Goal: Transaction & Acquisition: Purchase product/service

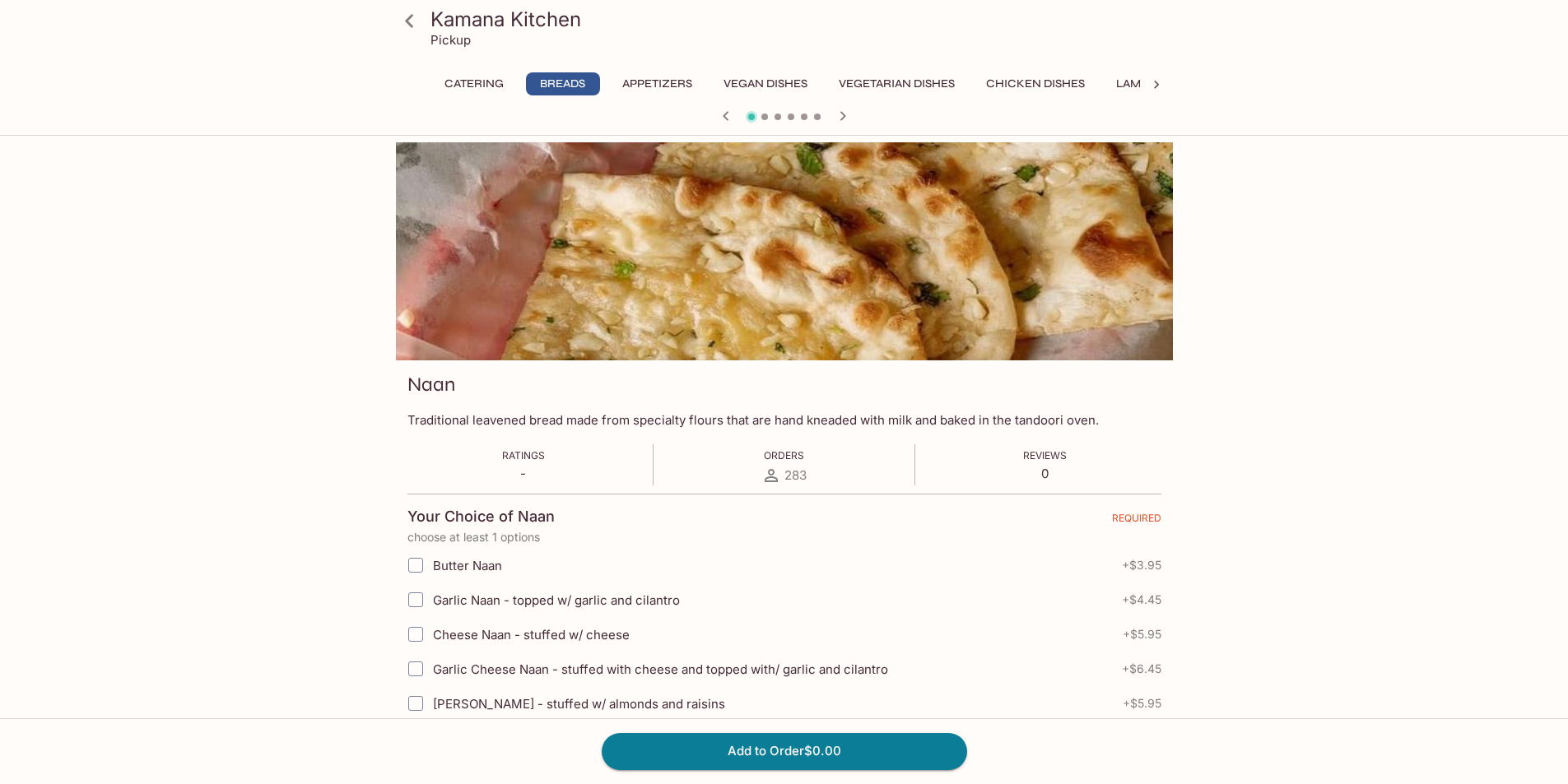
scroll to position [83, 0]
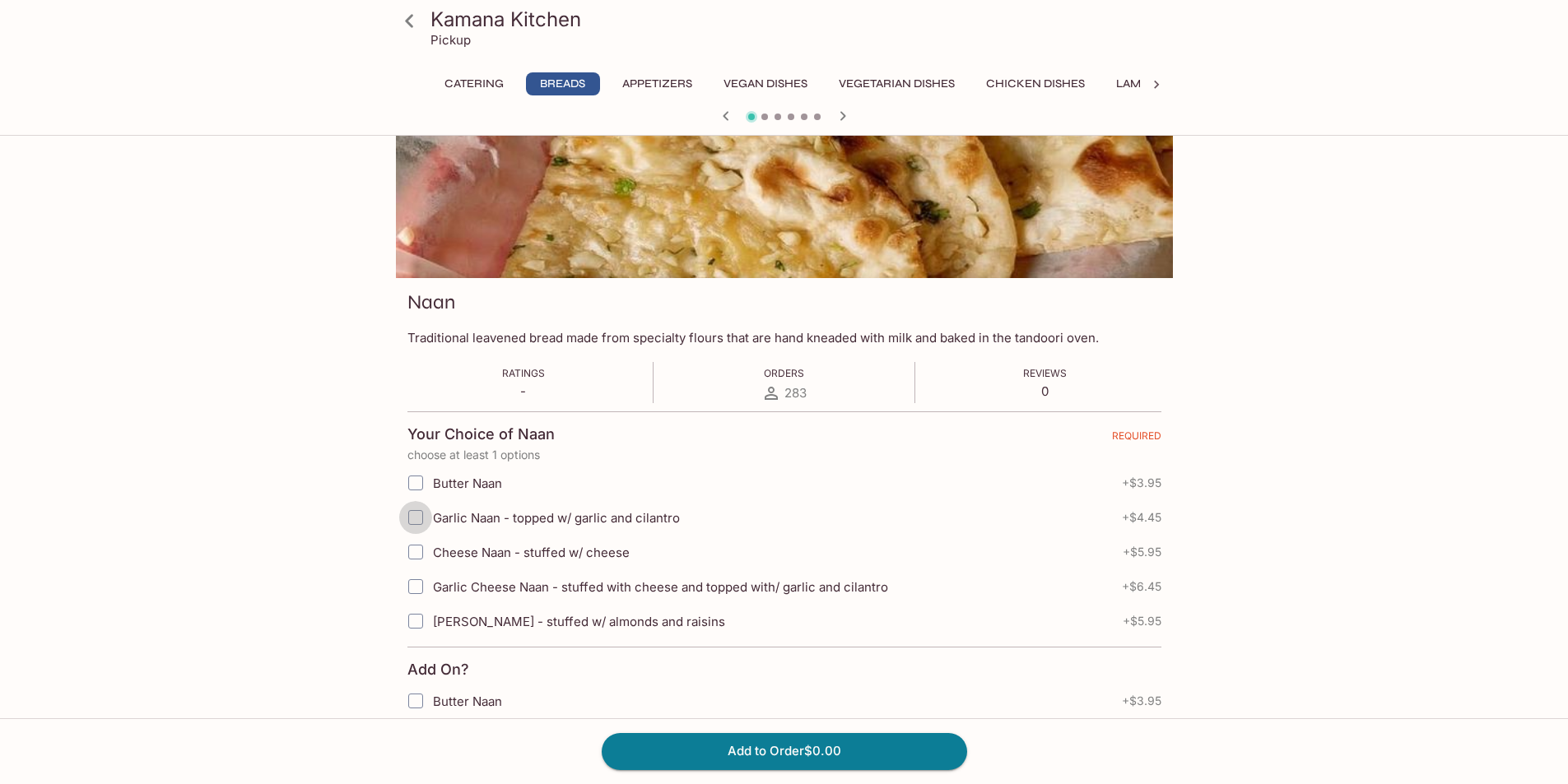
click at [411, 522] on input "Garlic Naan - topped w/ garlic and cilantro" at bounding box center [415, 517] width 33 height 33
click at [414, 515] on input "Garlic Naan - topped w/ garlic and cilantro" at bounding box center [415, 517] width 33 height 33
checkbox input "true"
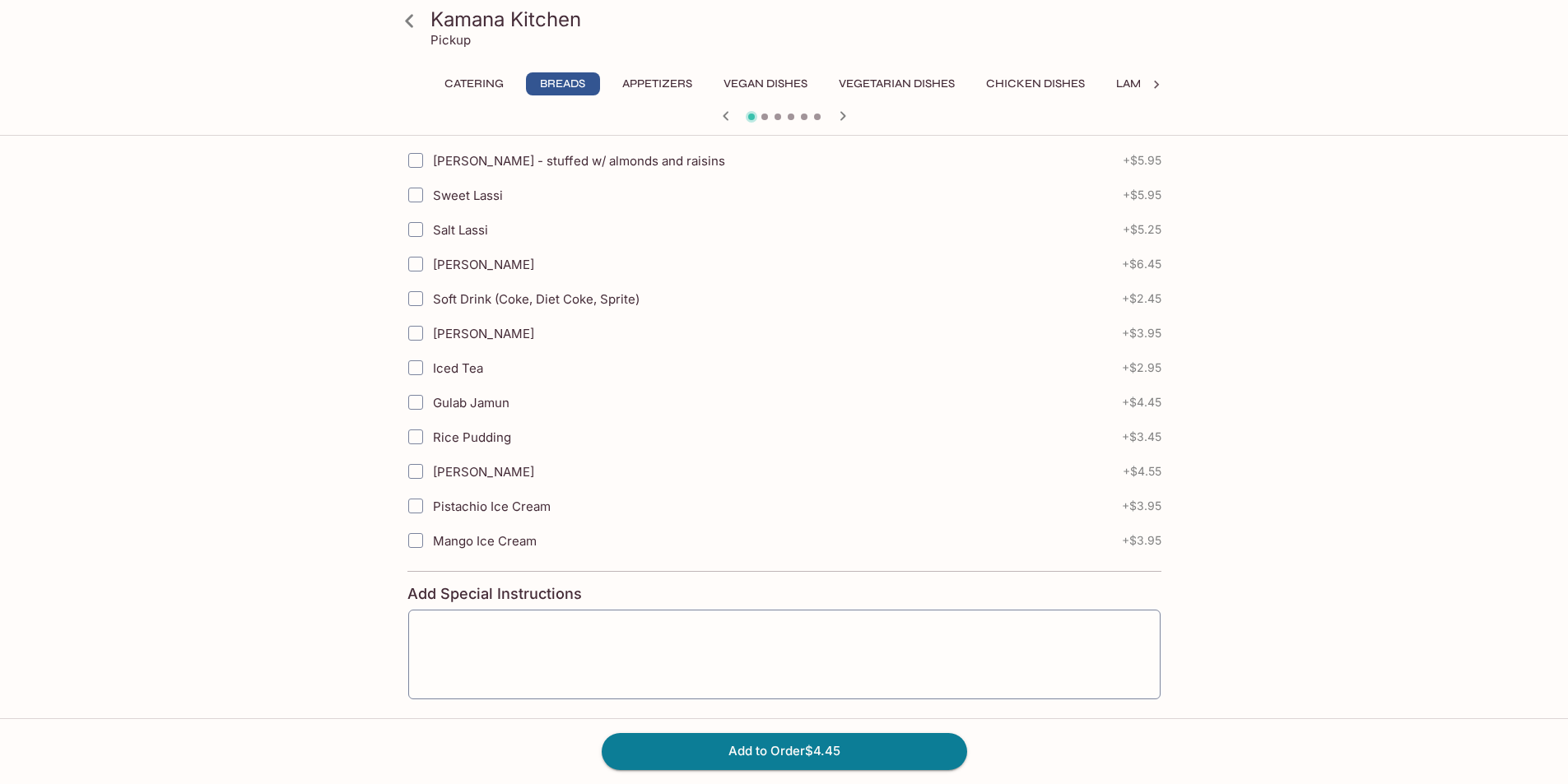
scroll to position [749, 0]
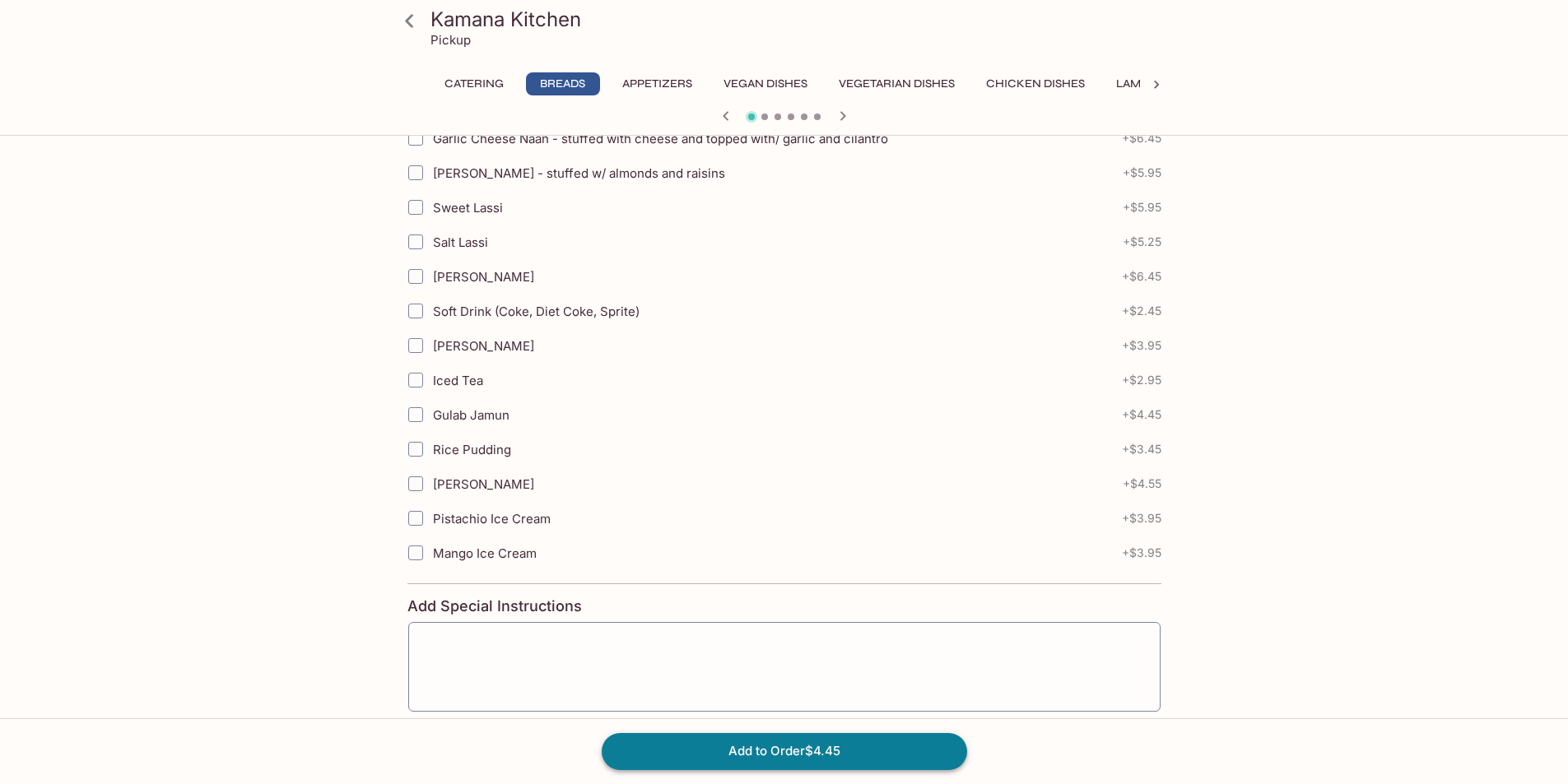
click at [811, 755] on button "Add to Order $4.45" at bounding box center [784, 751] width 366 height 36
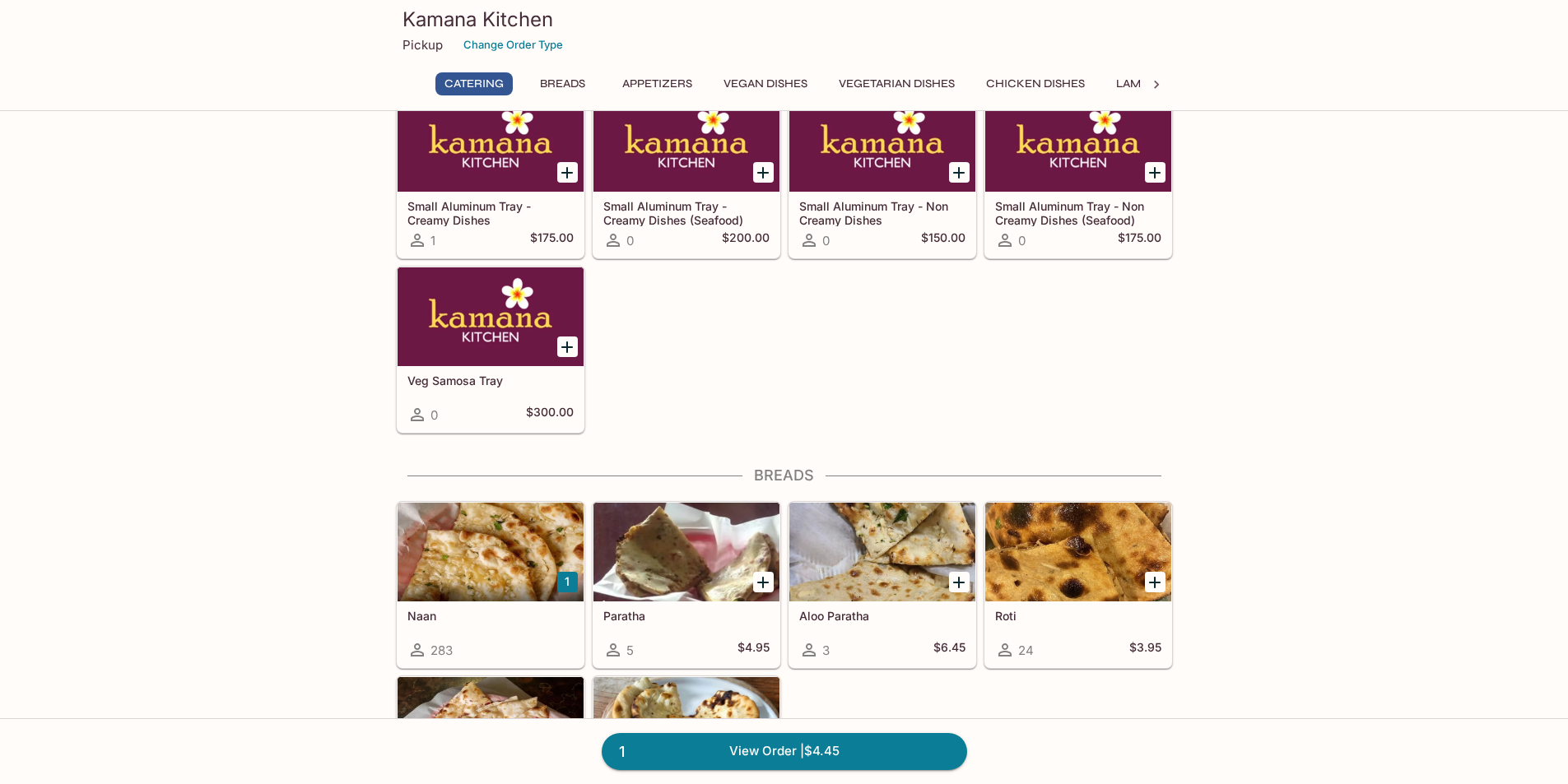
scroll to position [412, 0]
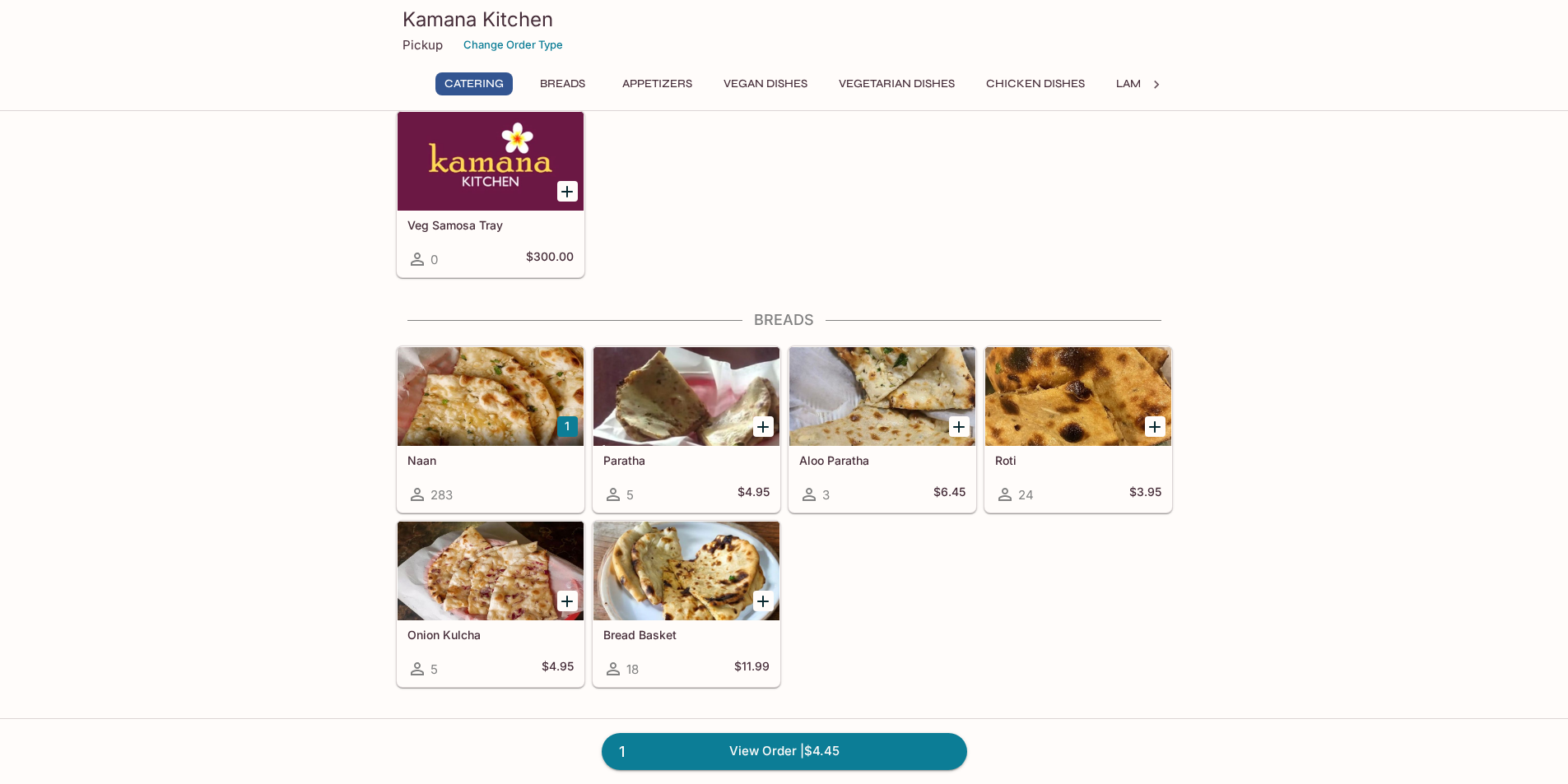
click at [521, 474] on div "Naan 283" at bounding box center [490, 479] width 186 height 66
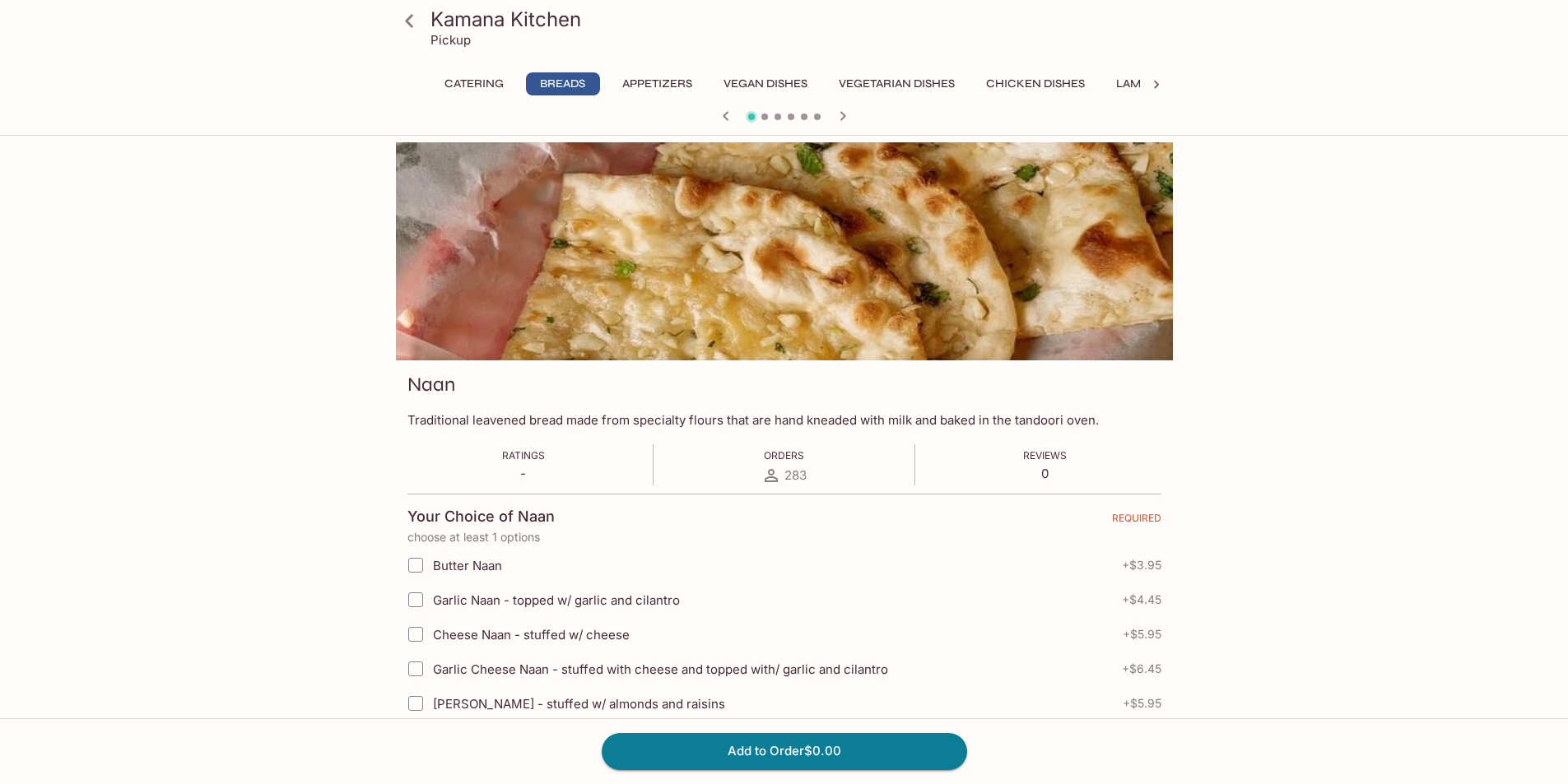
scroll to position [83, 0]
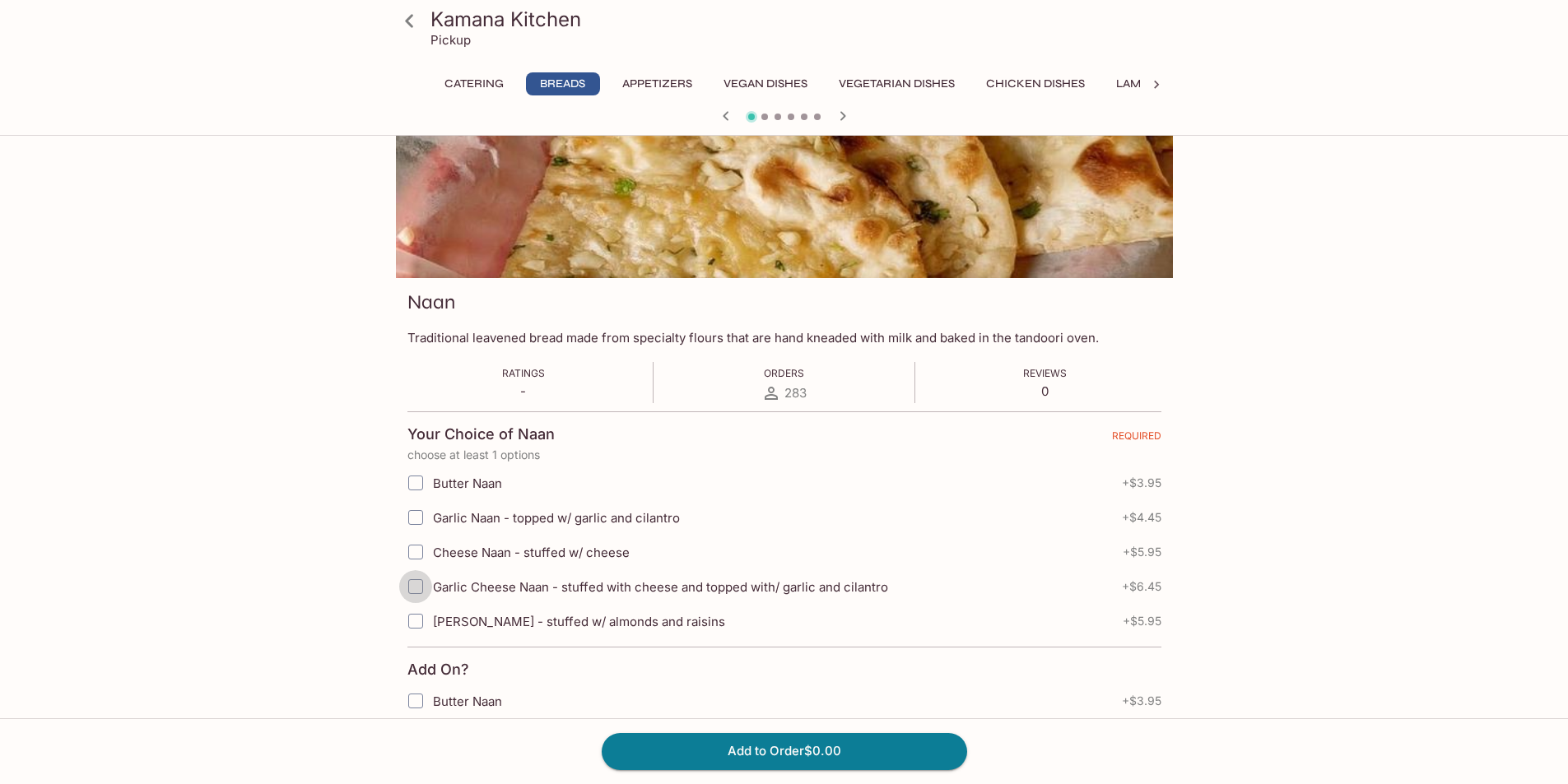
click at [424, 585] on input "Garlic Cheese Naan - stuffed with cheese and topped with/ garlic and cilantro" at bounding box center [415, 586] width 33 height 33
checkbox input "true"
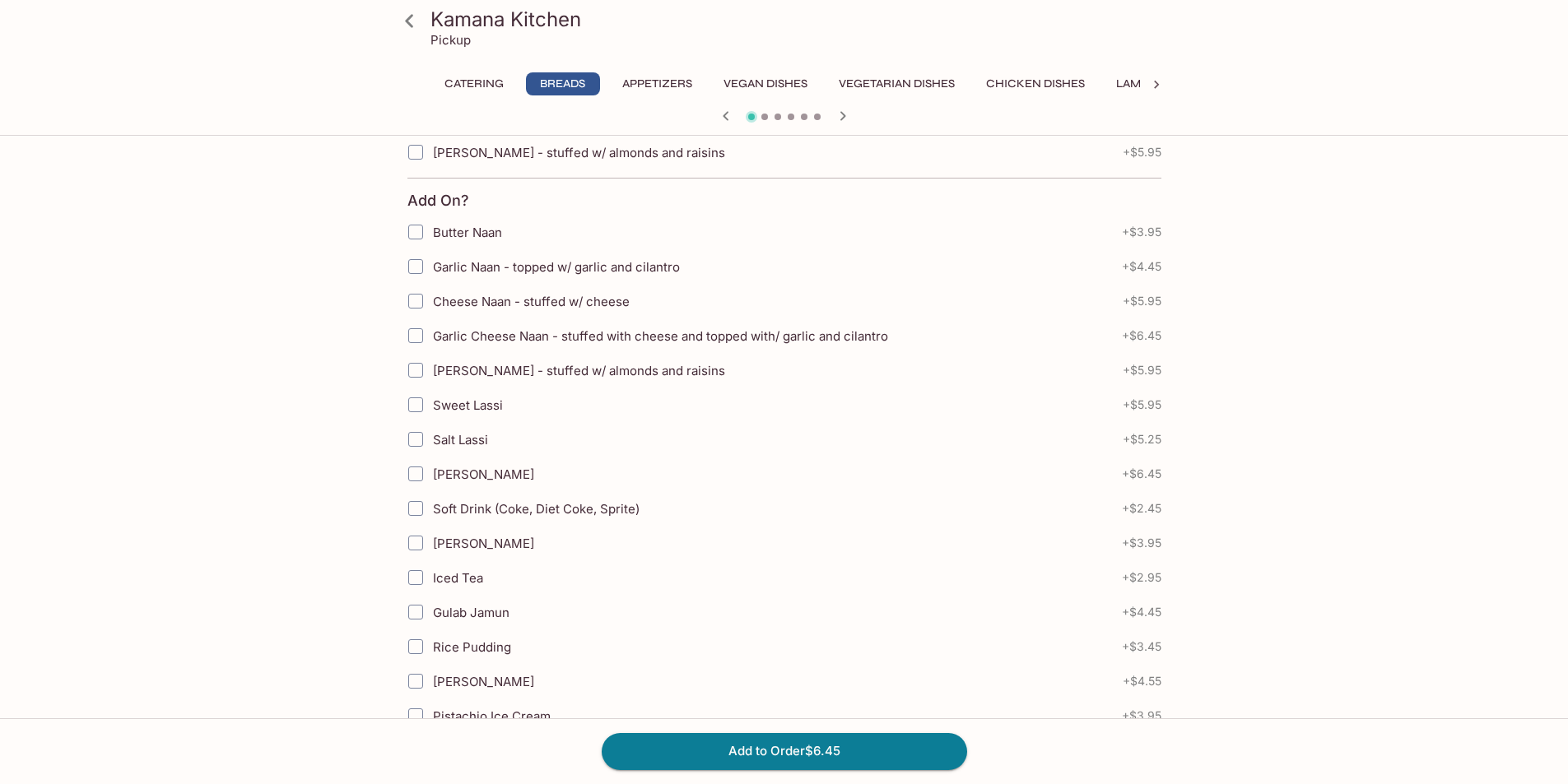
scroll to position [741, 0]
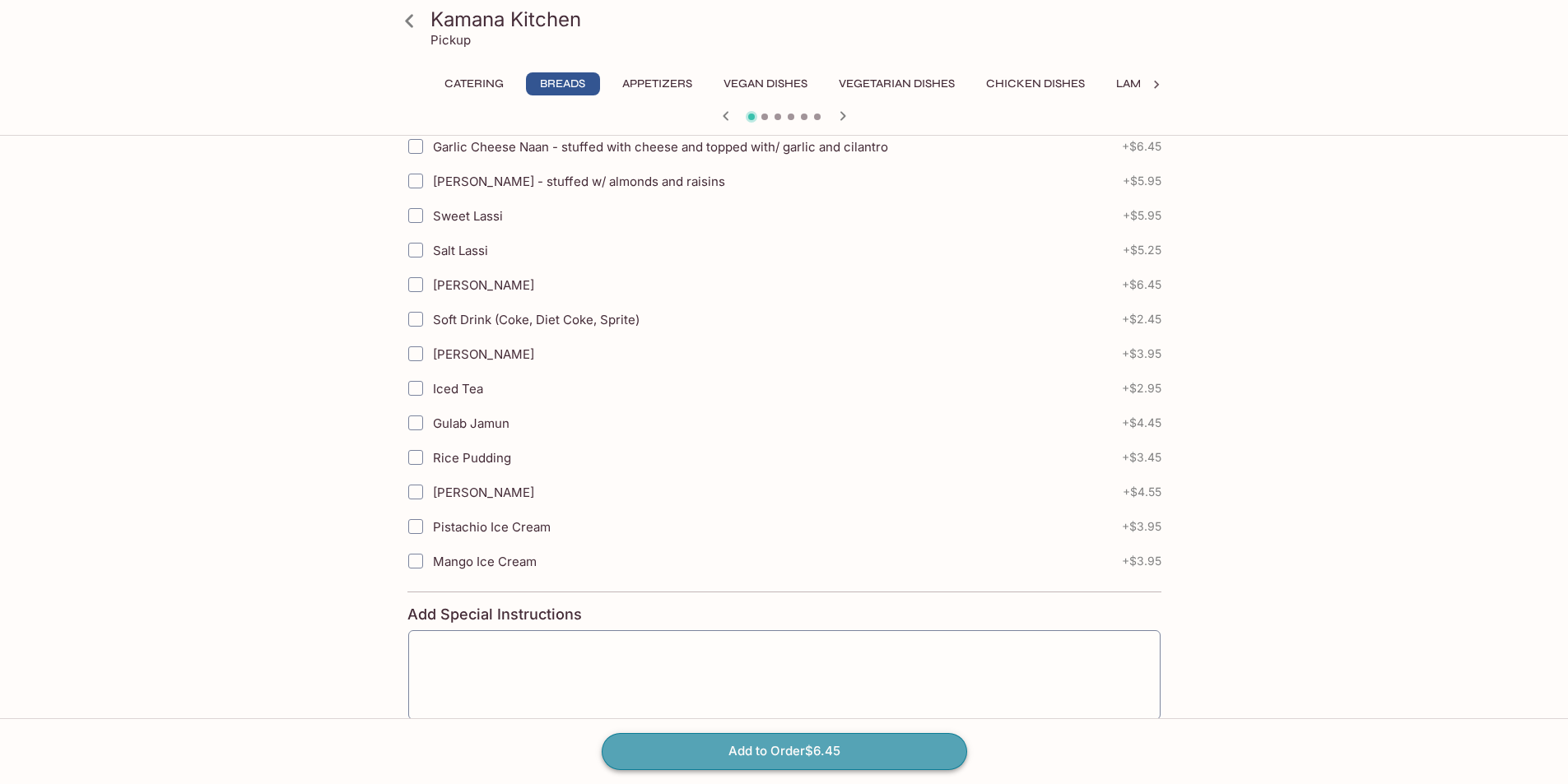
click at [855, 755] on button "Add to Order $6.45" at bounding box center [784, 751] width 366 height 36
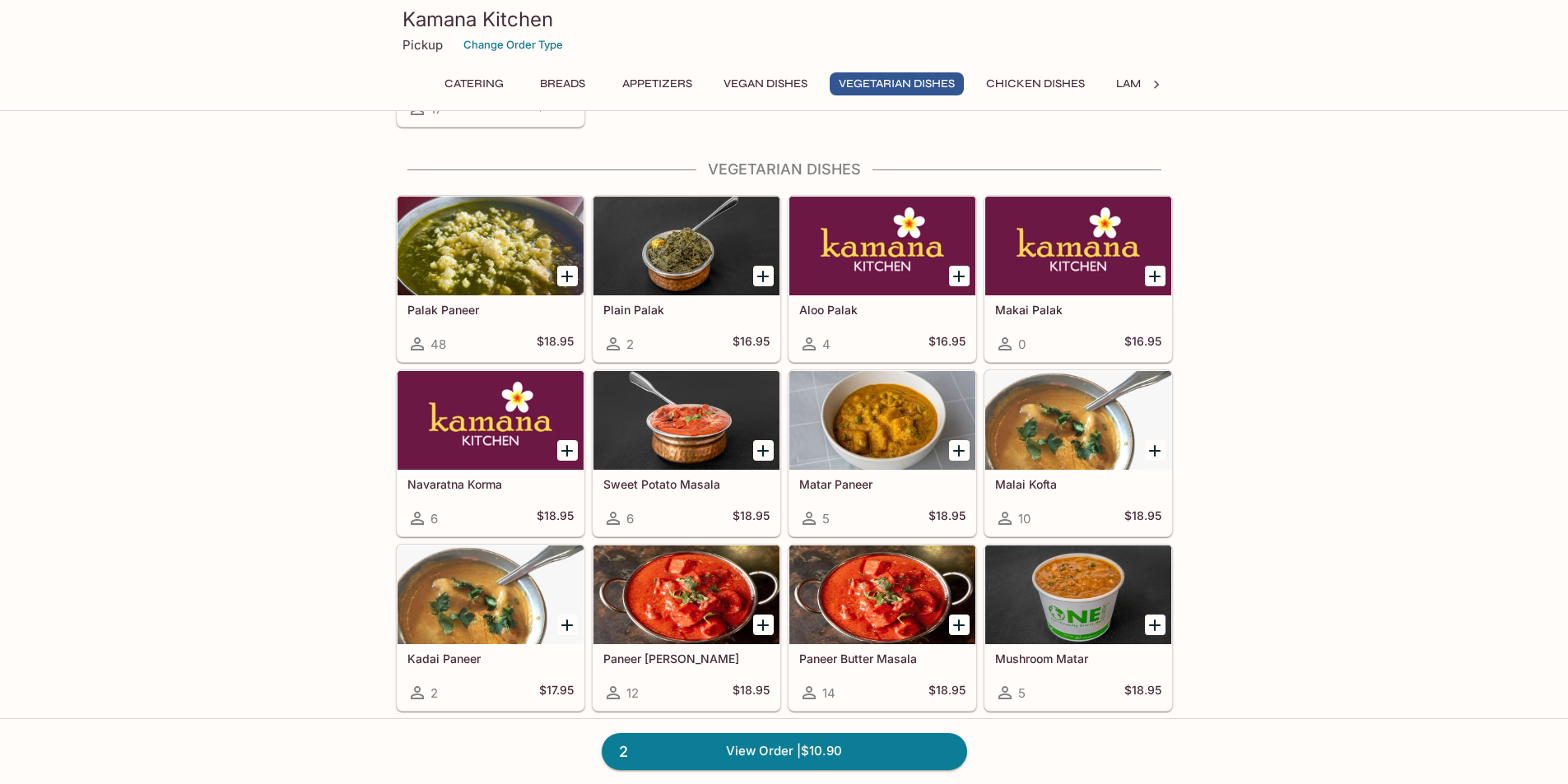
scroll to position [2221, 0]
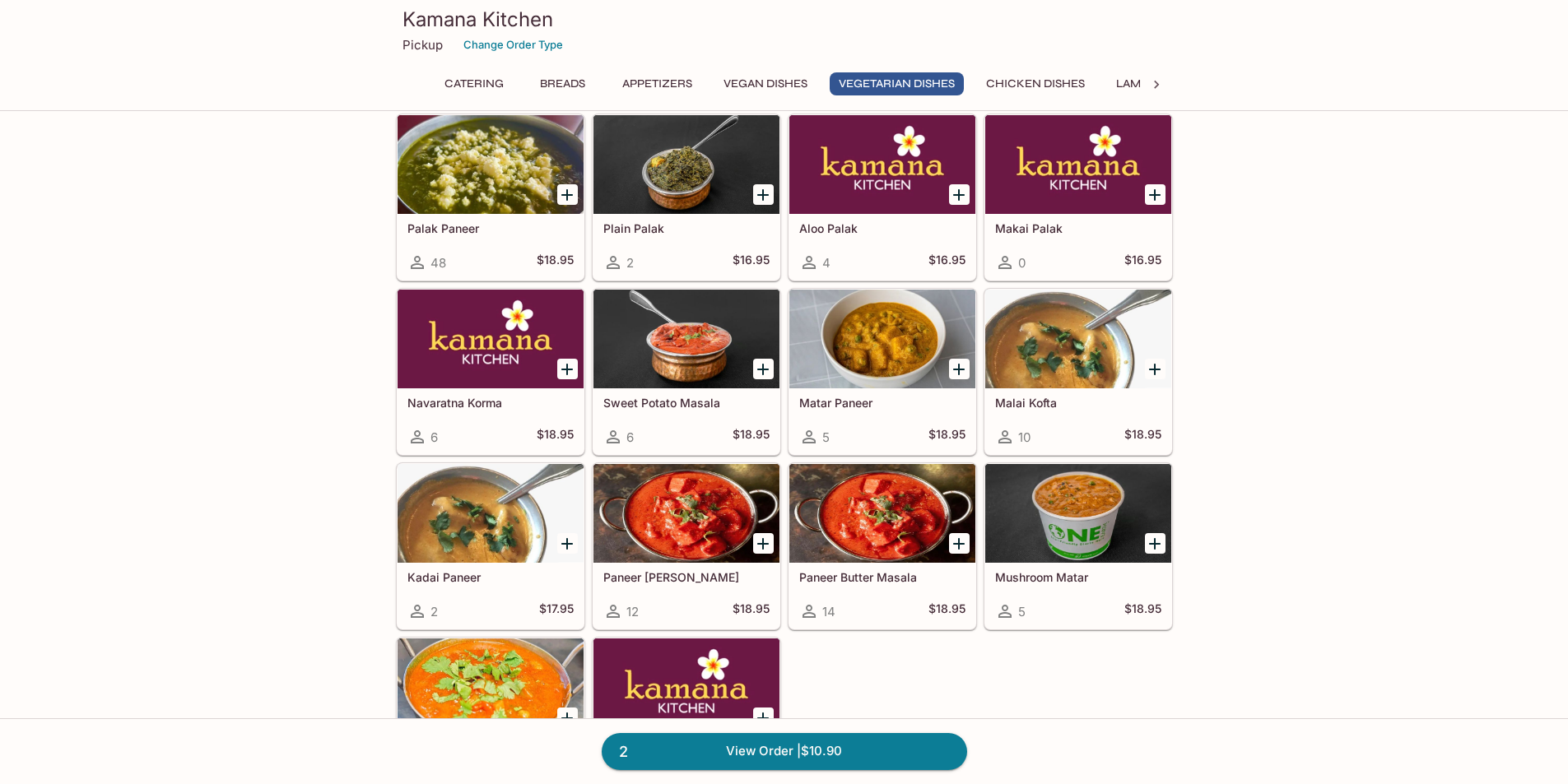
click at [1057, 80] on button "Chicken Dishes" at bounding box center [1035, 83] width 117 height 23
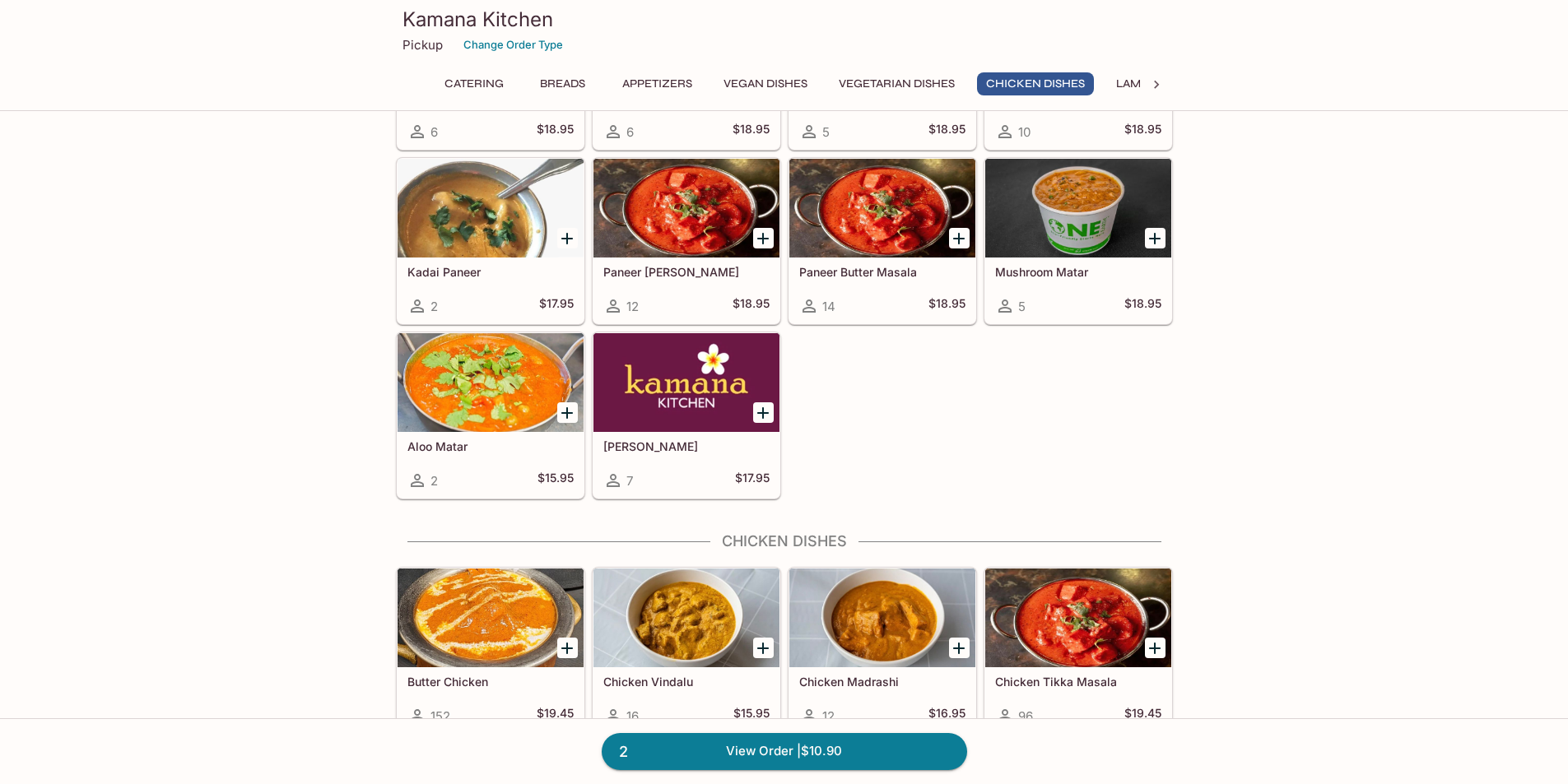
scroll to position [2918, 0]
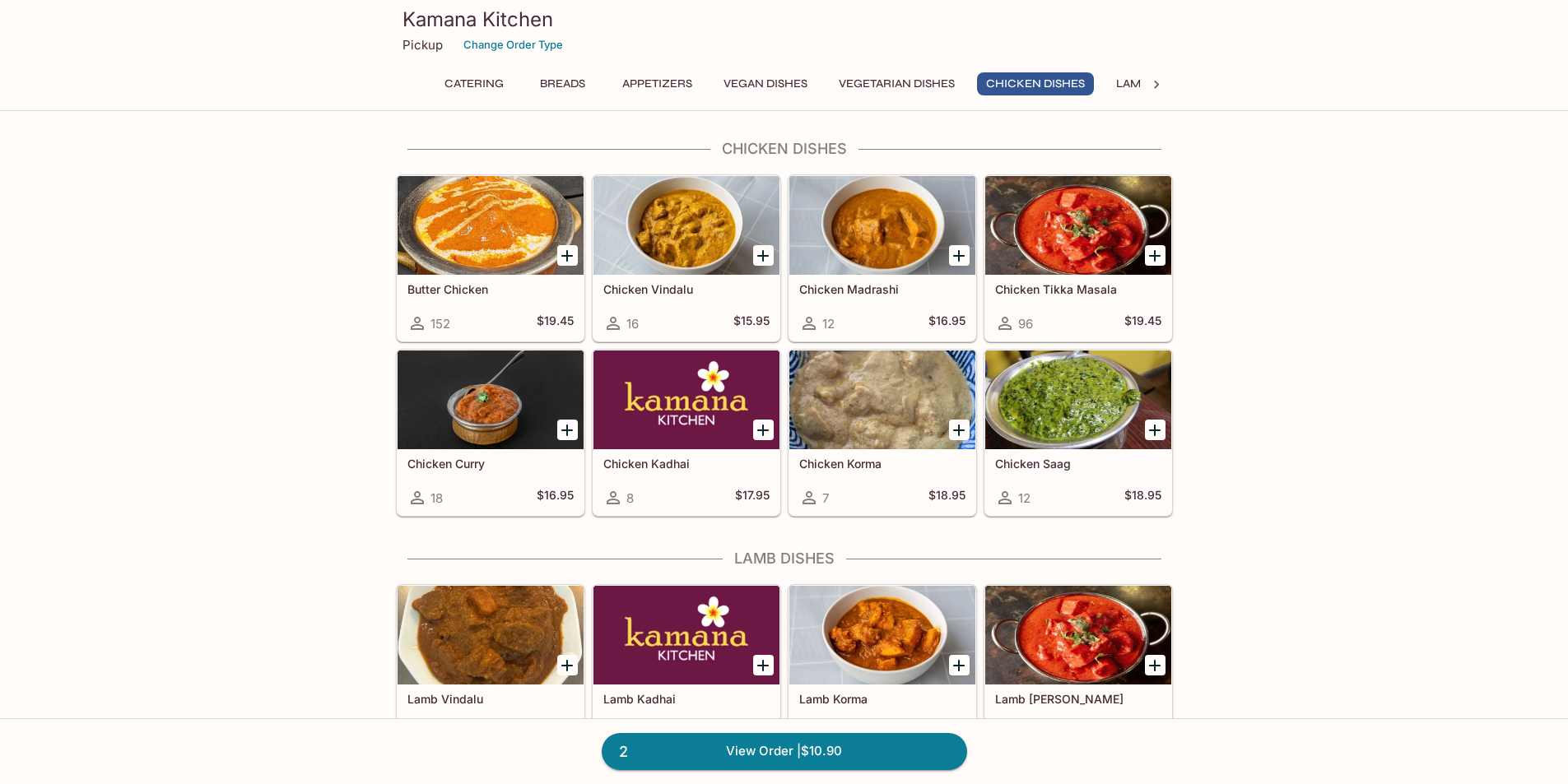
click at [568, 257] on icon "Add Butter Chicken" at bounding box center [567, 256] width 12 height 12
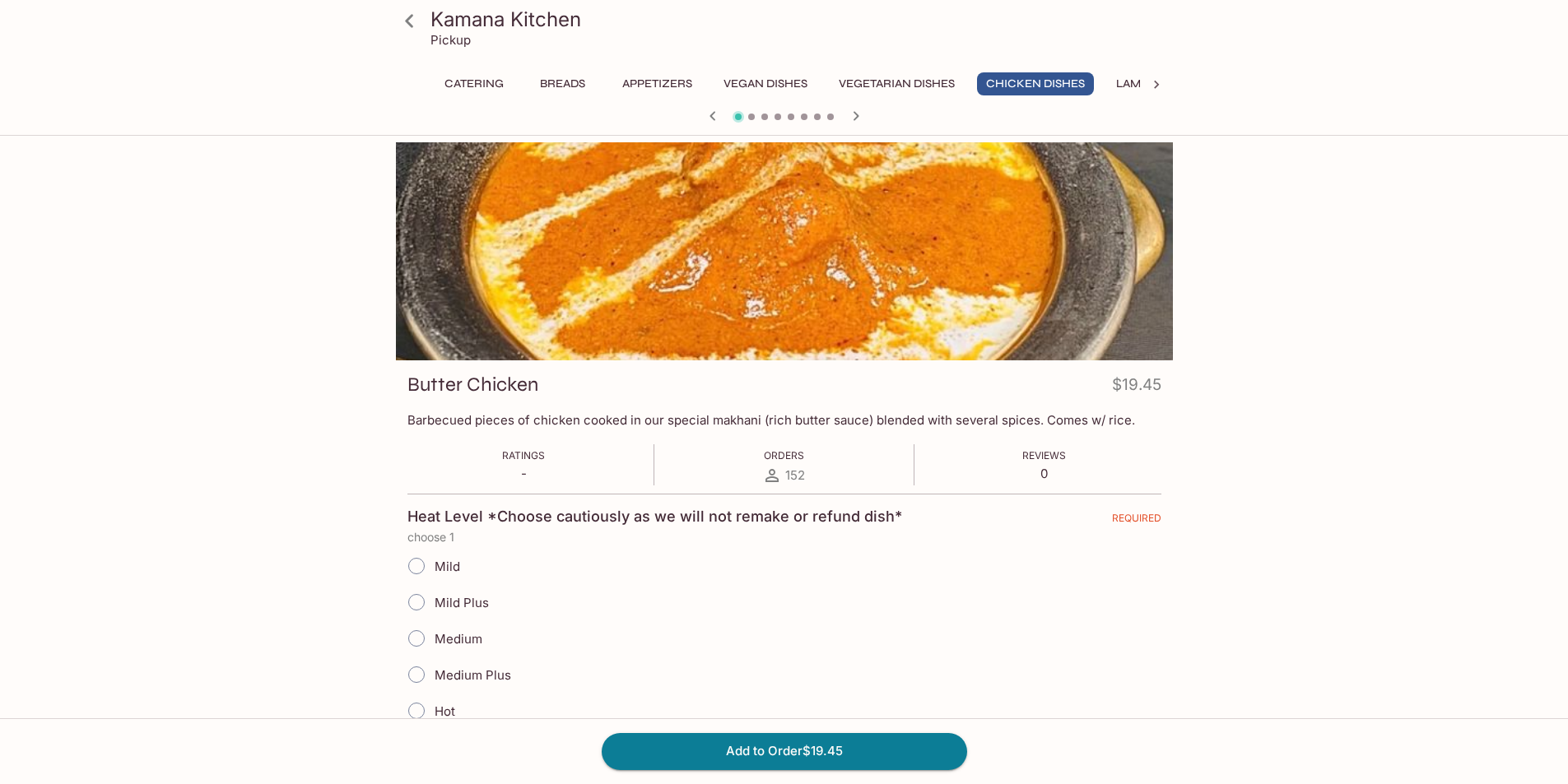
drag, startPoint x: 450, startPoint y: 46, endPoint x: 488, endPoint y: 54, distance: 38.8
click at [450, 46] on p "Pickup" at bounding box center [450, 40] width 40 height 16
click at [410, 19] on icon at bounding box center [409, 21] width 29 height 29
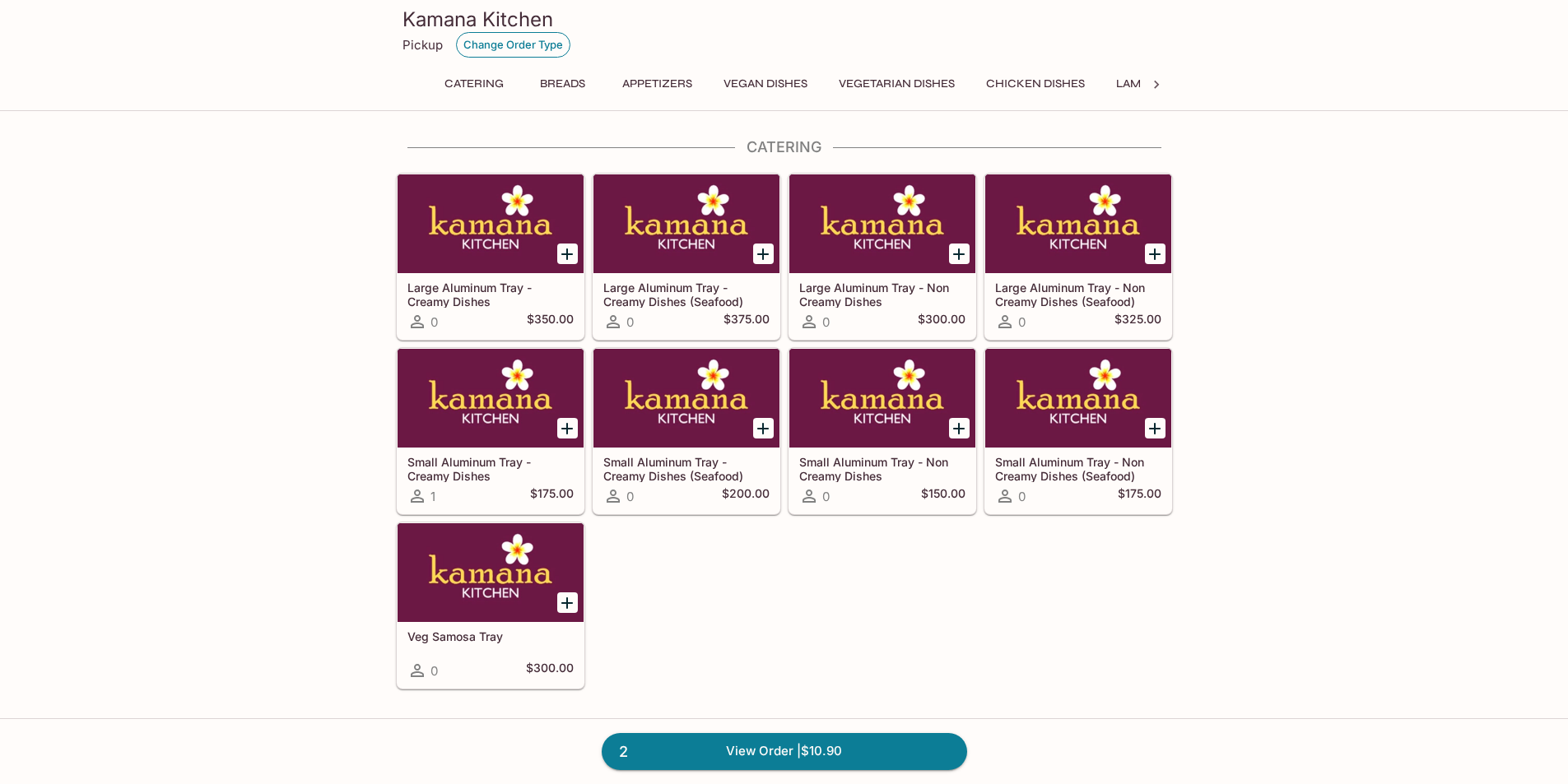
click at [531, 46] on button "Change Order Type" at bounding box center [513, 45] width 114 height 26
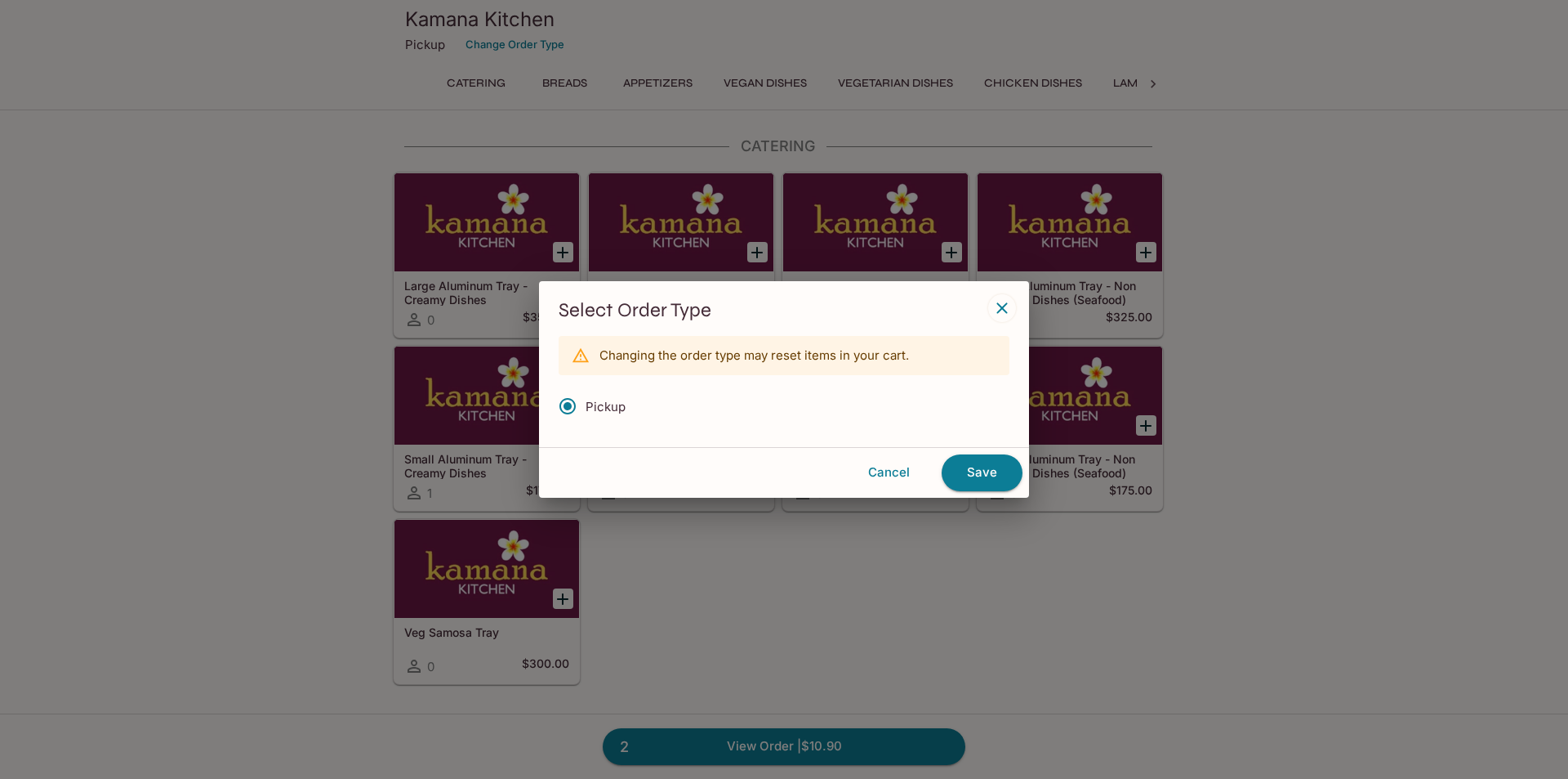
click at [863, 357] on p "Changing the order type may reset items in your cart." at bounding box center [754, 355] width 309 height 16
click at [1004, 307] on icon "button" at bounding box center [1002, 308] width 11 height 11
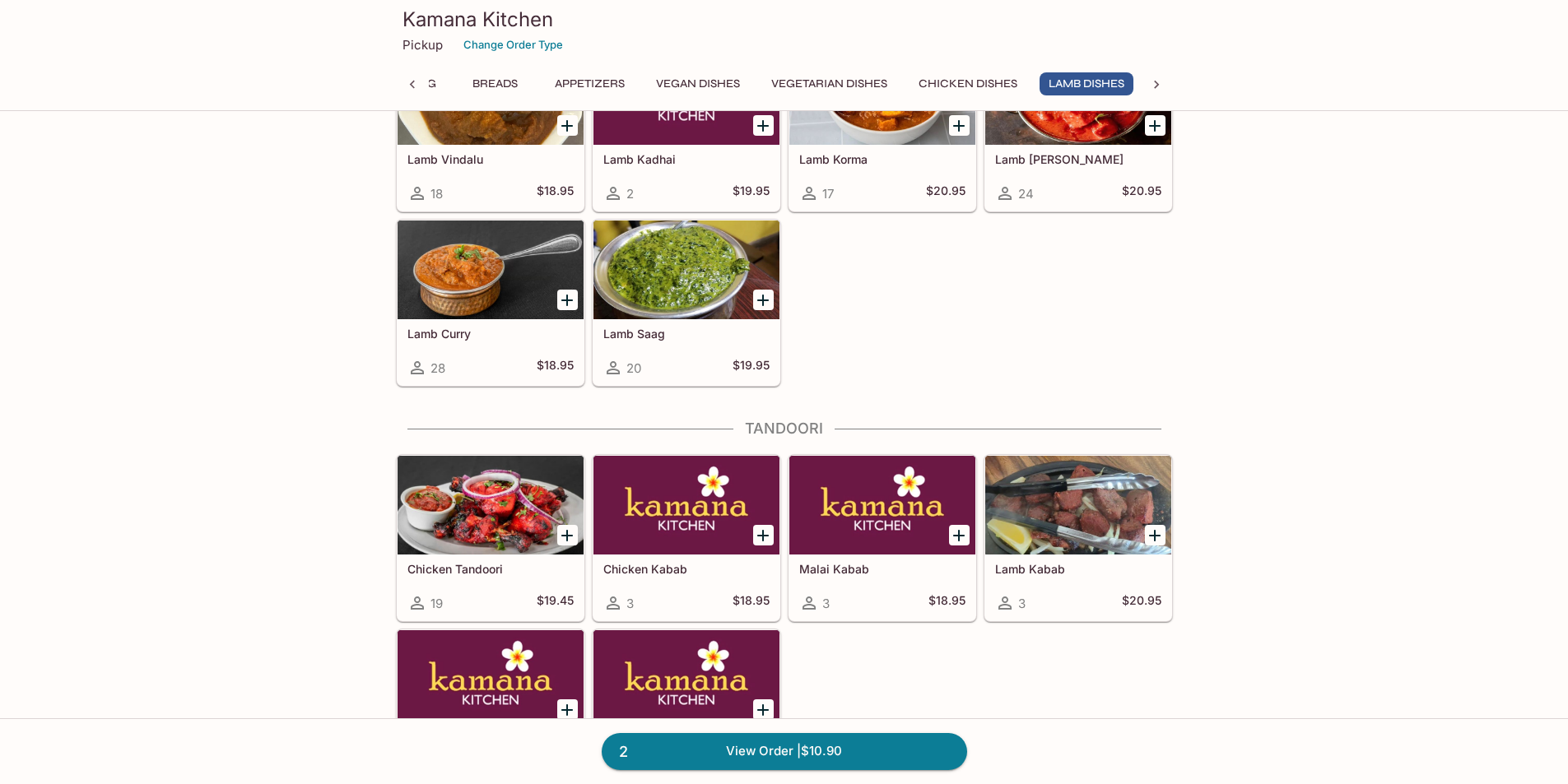
scroll to position [3619, 0]
